Goal: Task Accomplishment & Management: Use online tool/utility

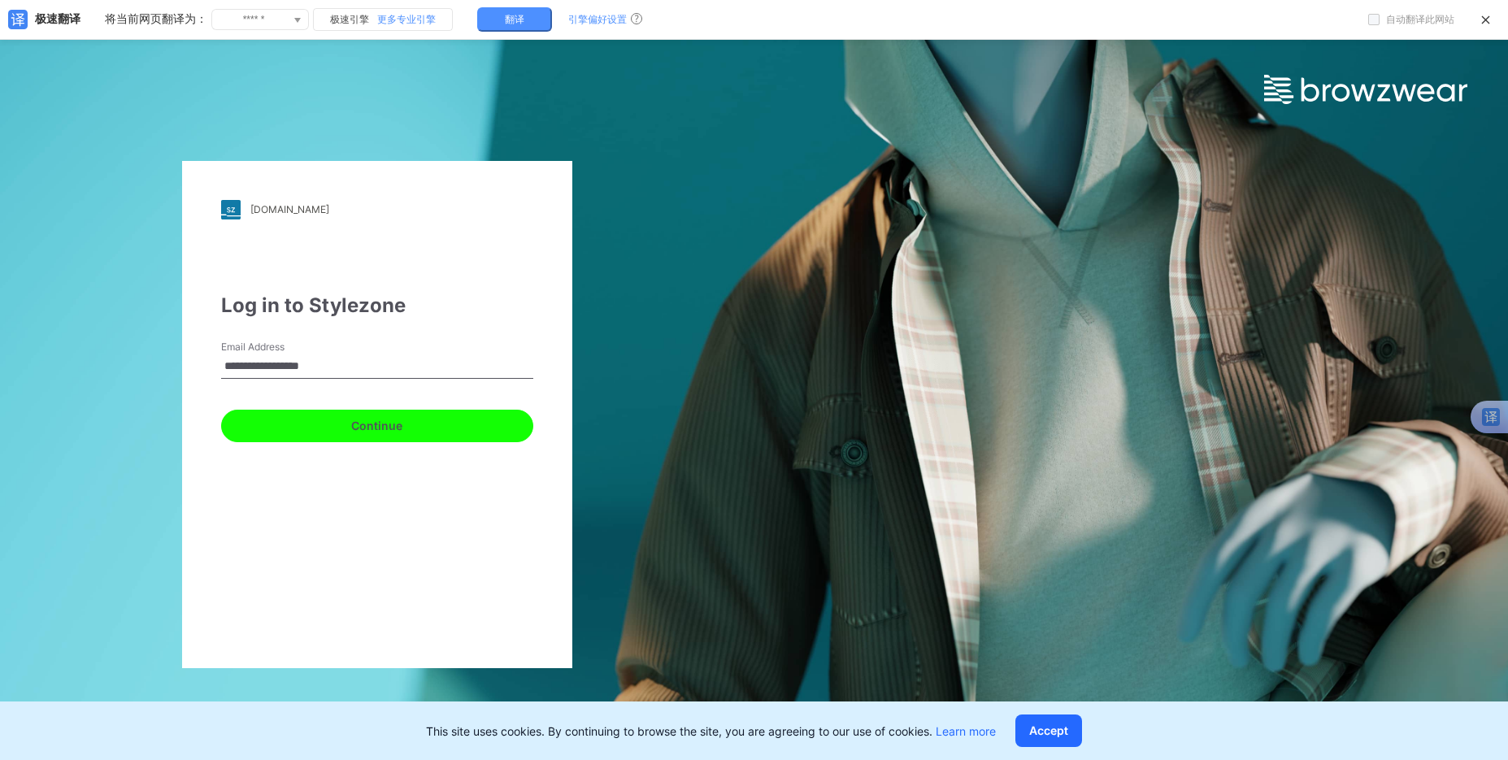
click at [385, 424] on button "Continue" at bounding box center [377, 426] width 312 height 33
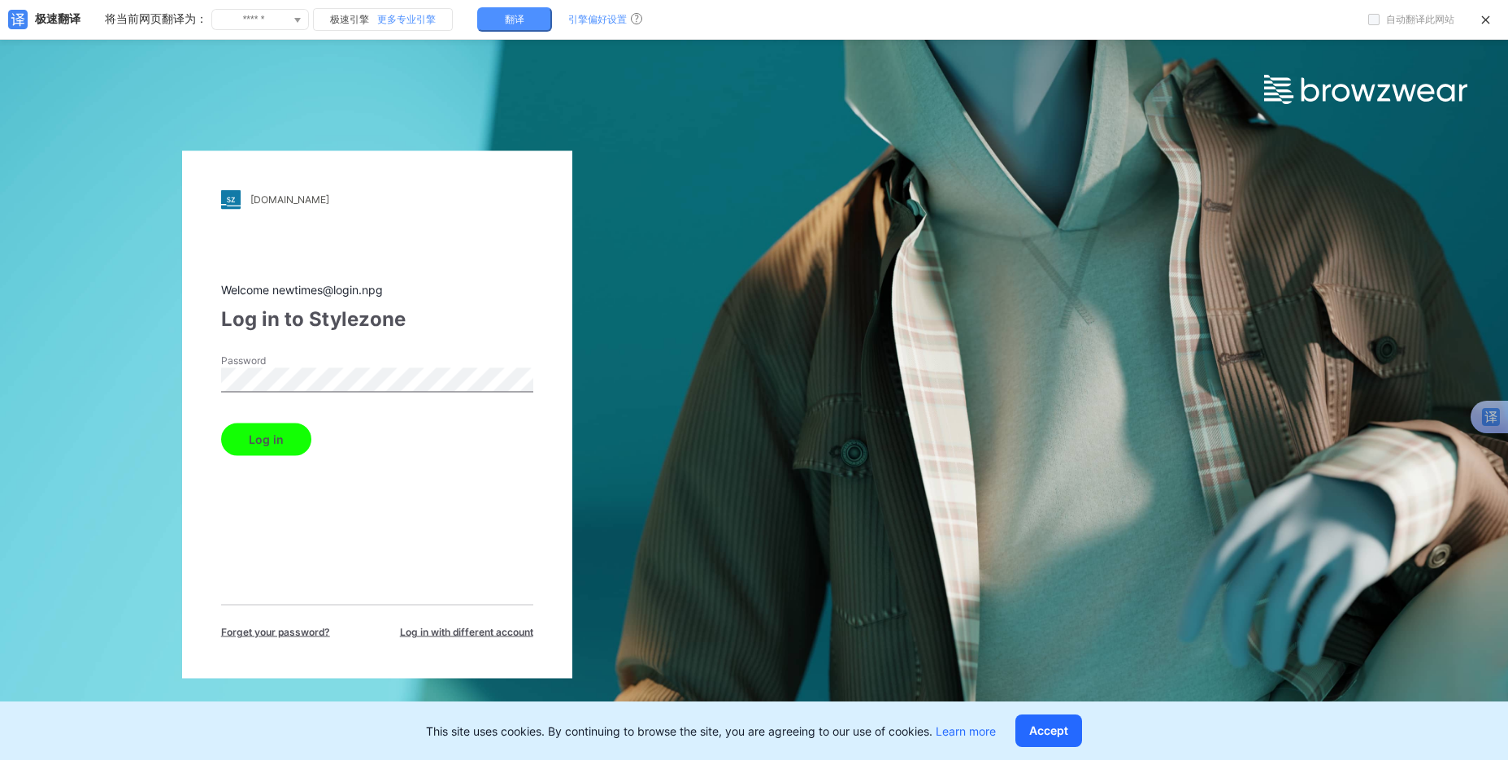
click at [271, 442] on button "Log in" at bounding box center [266, 439] width 90 height 33
click at [276, 439] on button "Log in" at bounding box center [266, 439] width 90 height 33
click at [265, 436] on button "Log in" at bounding box center [266, 439] width 90 height 33
click at [817, 377] on div "npg.stylezone.com Loading... Welcome newtimes@login.npg Log in to Stylezone Pas…" at bounding box center [754, 414] width 1508 height 760
